Goal: Book appointment/travel/reservation

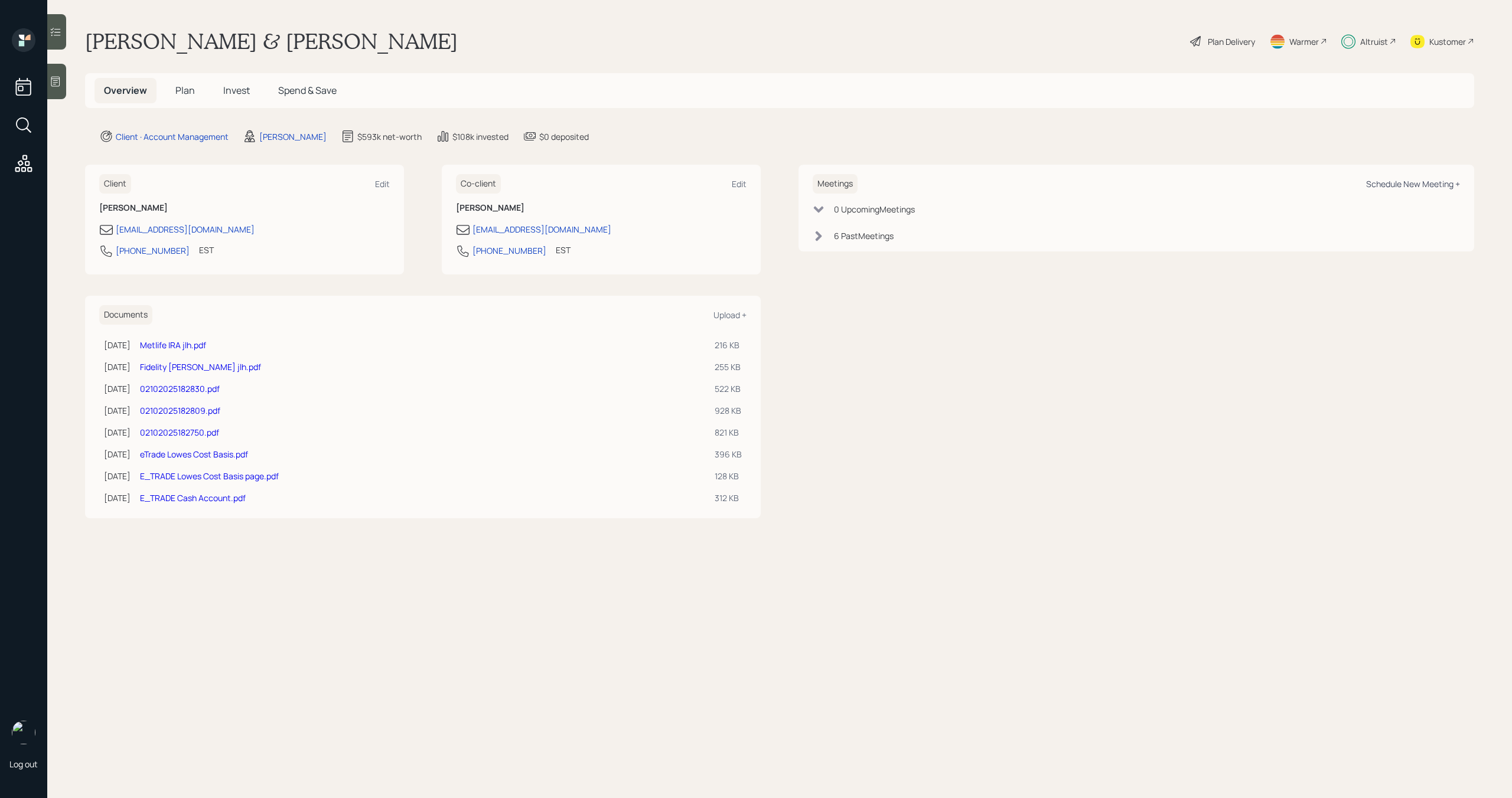
click at [1380, 182] on div "Schedule New Meeting +" at bounding box center [1413, 184] width 94 height 11
select select "bffa7908-1b2a-4c79-9bb6-f0ec9aed22d3"
